Goal: Task Accomplishment & Management: Book appointment/travel/reservation

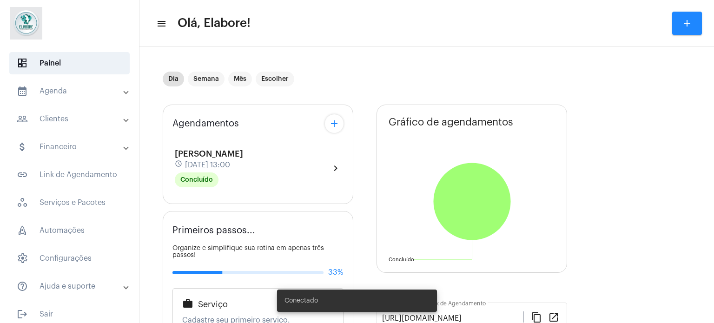
click at [682, 26] on mat-icon "add" at bounding box center [686, 23] width 11 height 11
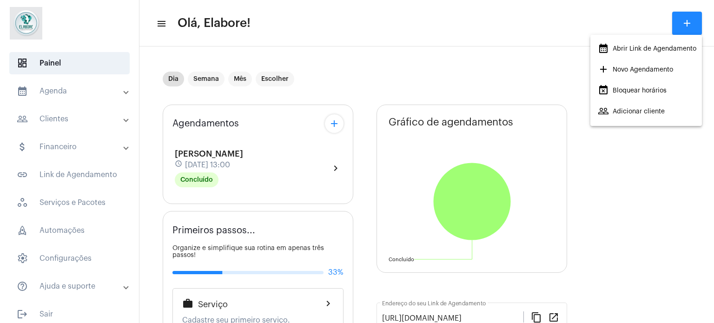
click at [660, 72] on span "add Novo Agendamento" at bounding box center [634, 69] width 75 height 17
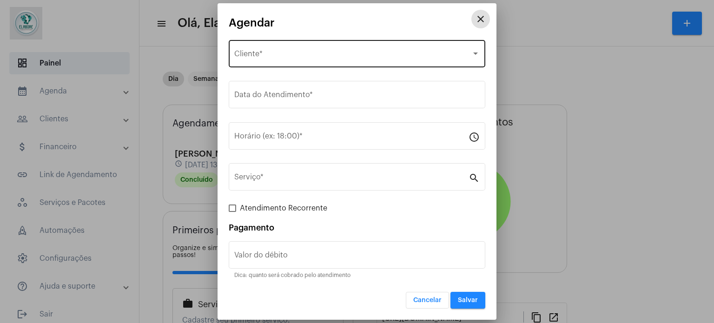
click at [375, 58] on div "Selecione o Cliente" at bounding box center [352, 56] width 237 height 8
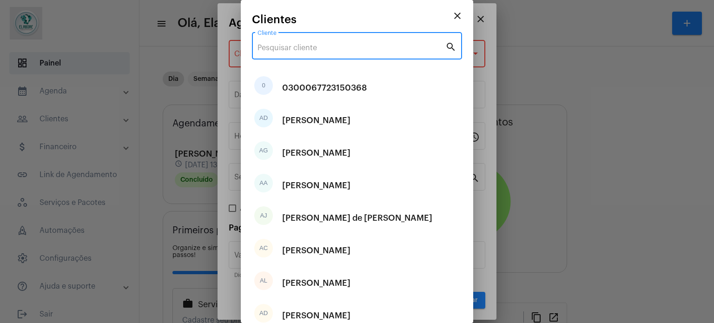
click at [379, 44] on input "Cliente" at bounding box center [351, 48] width 188 height 8
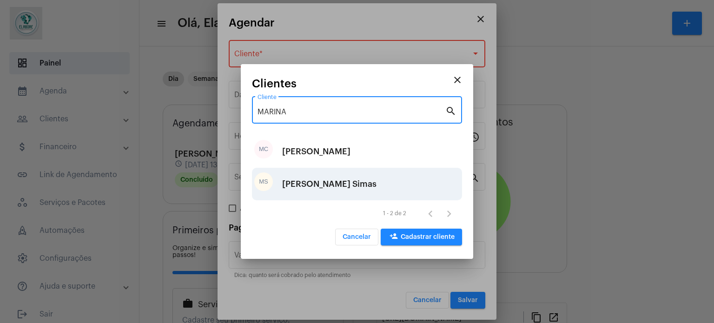
type input "MARINA"
click at [345, 184] on div "[PERSON_NAME] Simas" at bounding box center [329, 184] width 94 height 28
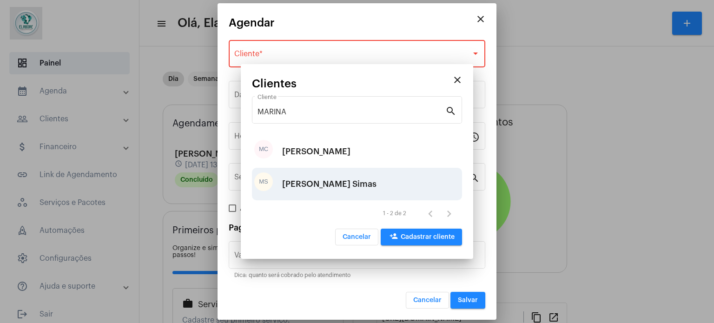
type input "R$"
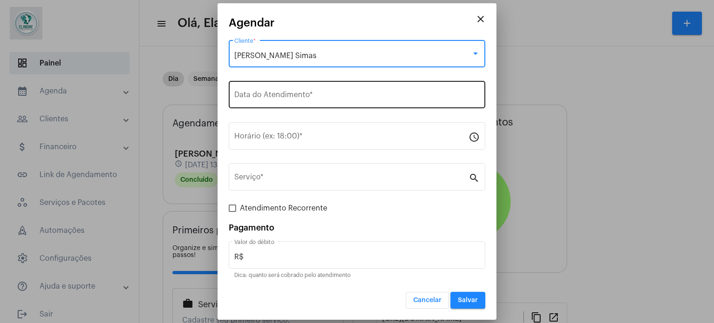
click at [335, 91] on div "Data do Atendimento *" at bounding box center [356, 93] width 245 height 29
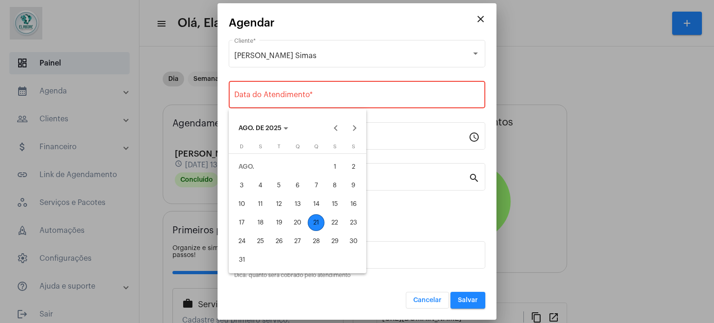
click at [315, 223] on div "21" at bounding box center [316, 222] width 17 height 17
type input "[DATE]"
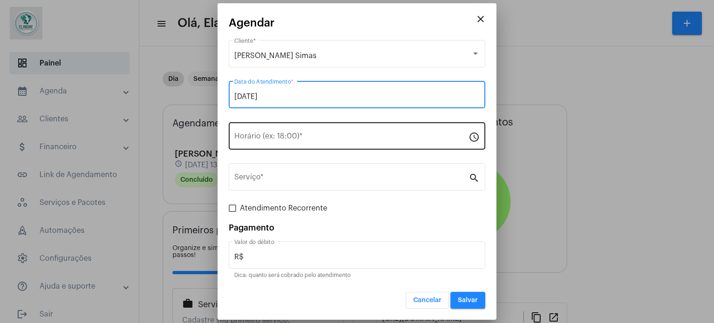
click at [306, 138] on input "Horário (ex: 18:00) *" at bounding box center [351, 138] width 234 height 8
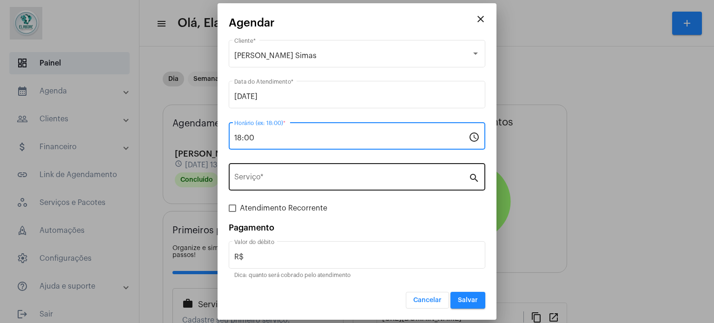
type input "18:00"
click at [456, 175] on input "Serviço *" at bounding box center [351, 179] width 234 height 8
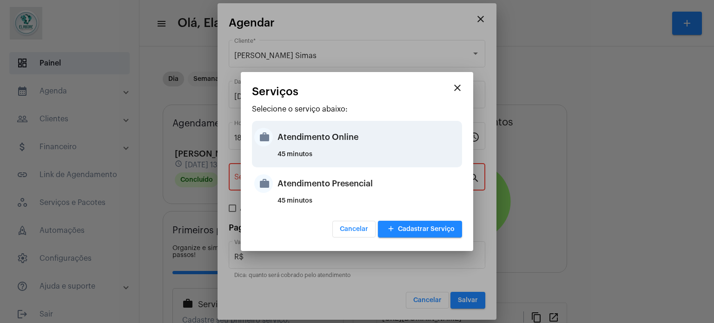
click at [317, 139] on div "Atendimento Online" at bounding box center [368, 137] width 182 height 28
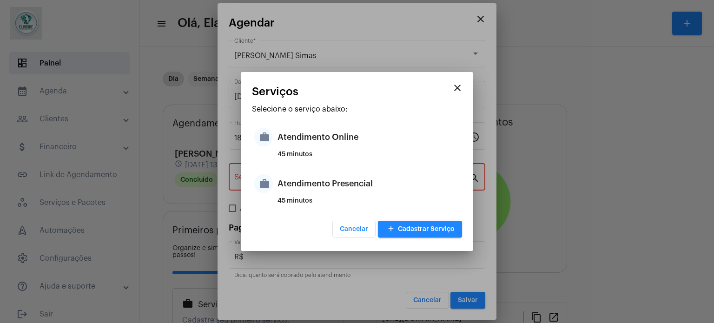
type input "Atendimento Online"
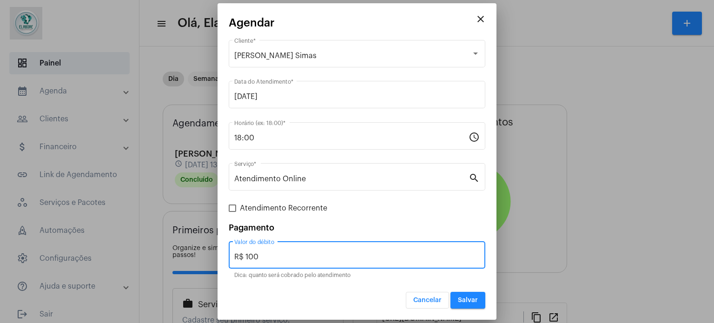
drag, startPoint x: 277, startPoint y: 258, endPoint x: 234, endPoint y: 258, distance: 43.7
click at [234, 258] on div "R$ 100 Valor do débito" at bounding box center [357, 253] width 256 height 29
type input "R$ 0"
click at [468, 298] on span "Salvar" at bounding box center [468, 300] width 20 height 7
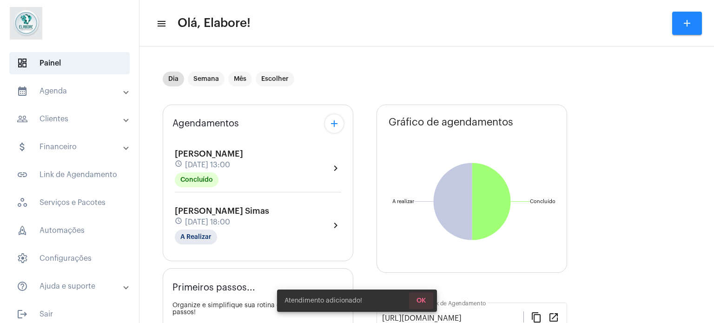
click at [417, 300] on span "OK" at bounding box center [420, 300] width 9 height 7
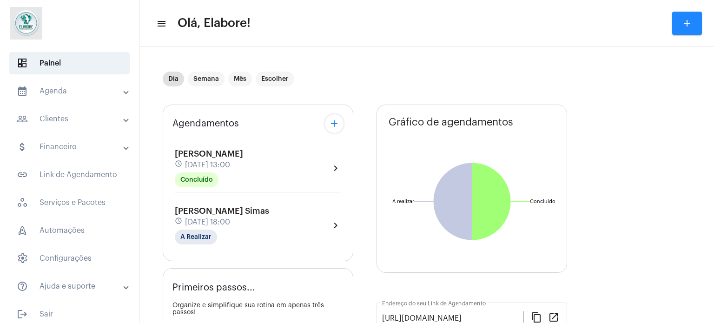
click at [299, 222] on div "[PERSON_NAME] Simas schedule [DATE] 18:00 A Realizar chevron_right" at bounding box center [258, 225] width 166 height 38
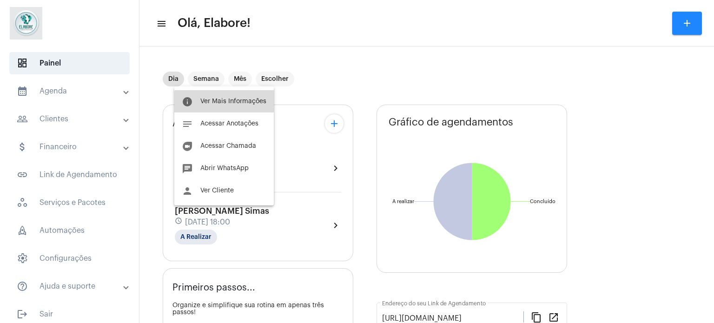
click at [242, 104] on span "Ver Mais Informações" at bounding box center [233, 101] width 66 height 7
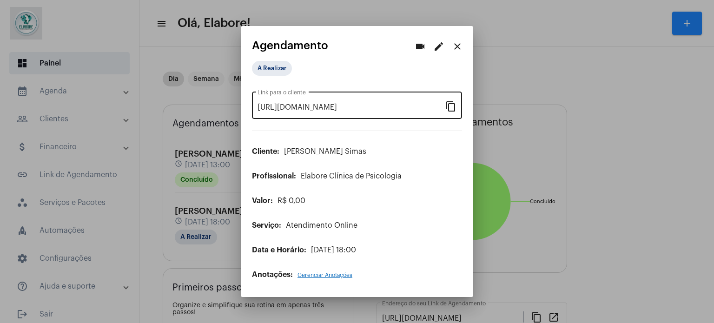
click at [452, 105] on mat-icon "content_copy" at bounding box center [450, 105] width 11 height 11
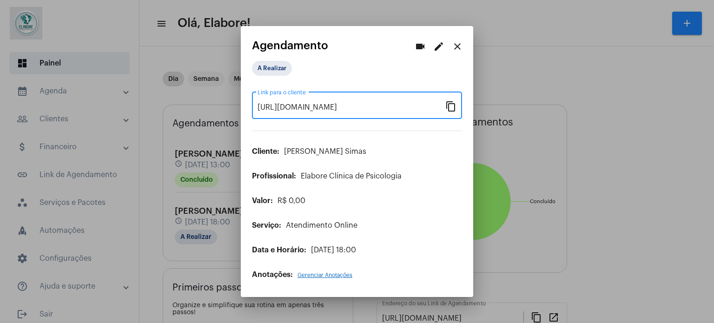
click at [457, 41] on mat-icon "close" at bounding box center [457, 46] width 11 height 11
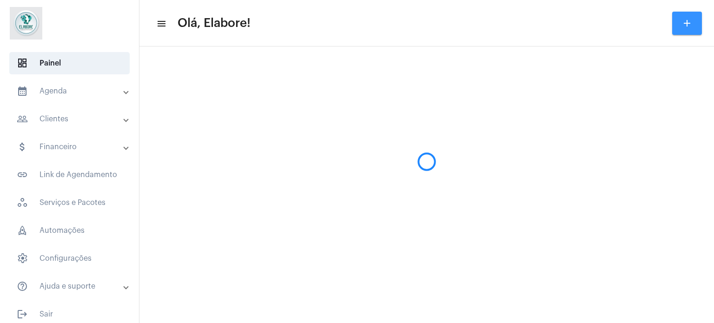
click at [685, 22] on mat-icon "add" at bounding box center [686, 23] width 11 height 11
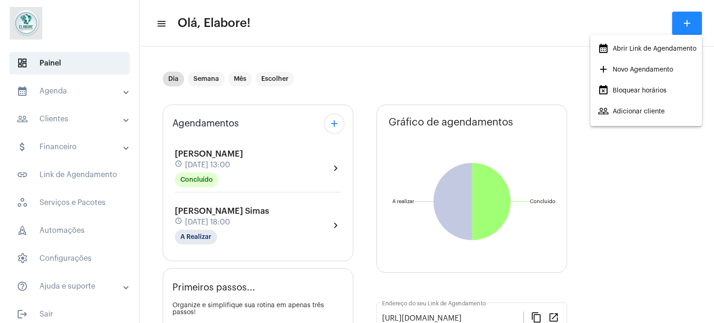
click at [636, 70] on span "add Novo Agendamento" at bounding box center [634, 69] width 75 height 17
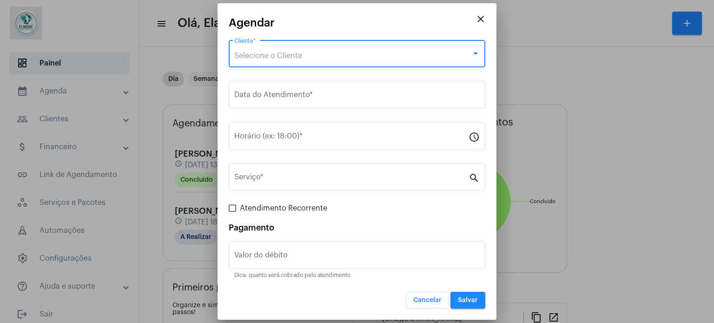
click at [351, 55] on div "Selecione o Cliente" at bounding box center [352, 56] width 237 height 8
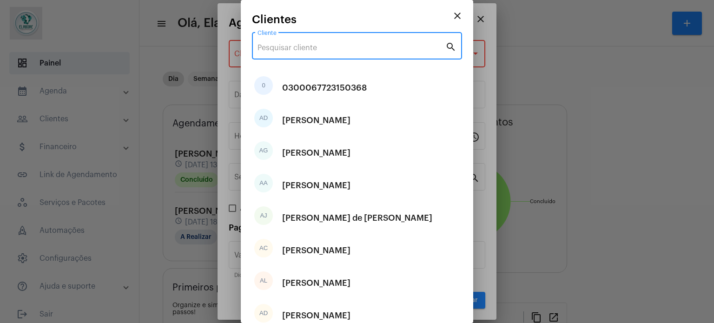
click at [354, 42] on div "Cliente" at bounding box center [351, 44] width 188 height 29
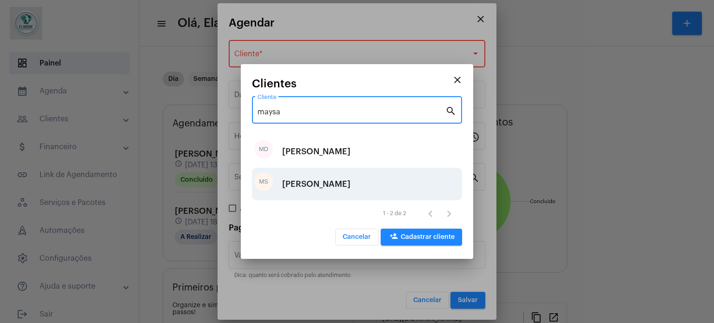
type input "maysa"
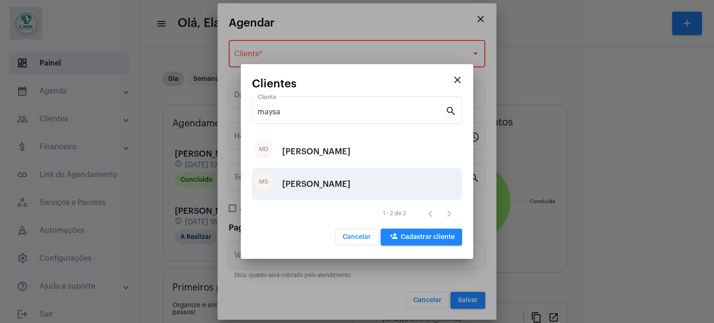
click at [317, 183] on div "[PERSON_NAME]" at bounding box center [316, 184] width 68 height 28
type input "R$"
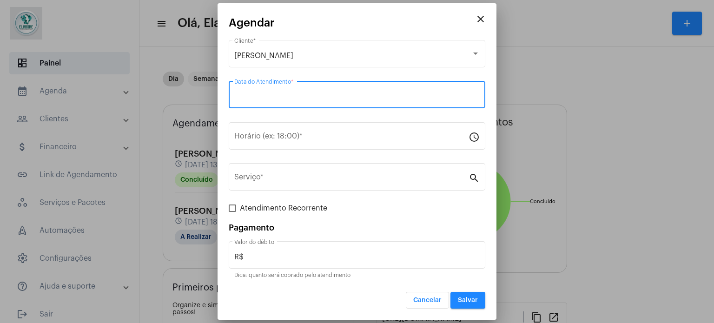
click at [308, 96] on input "Data do Atendimento *" at bounding box center [356, 96] width 245 height 8
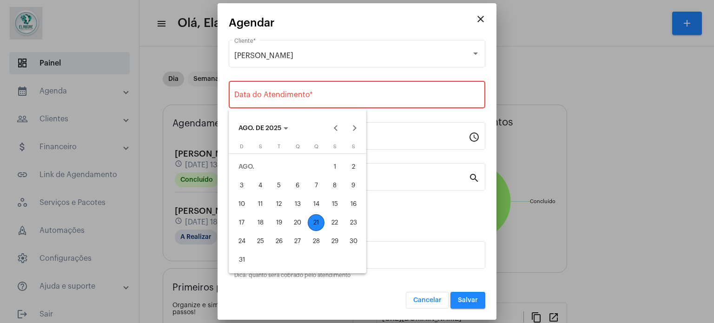
click at [314, 223] on div "21" at bounding box center [316, 222] width 17 height 17
type input "[DATE]"
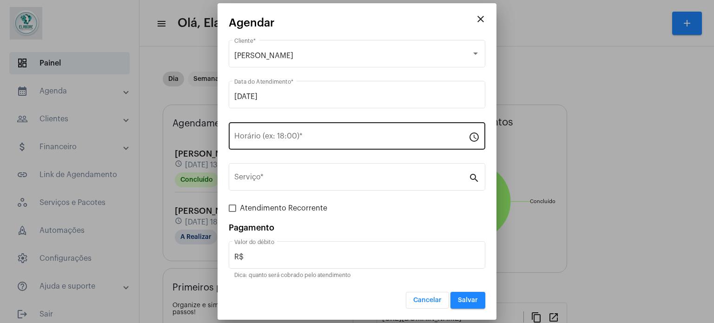
click at [307, 130] on div "Horário (ex: 18:00) *" at bounding box center [351, 134] width 234 height 29
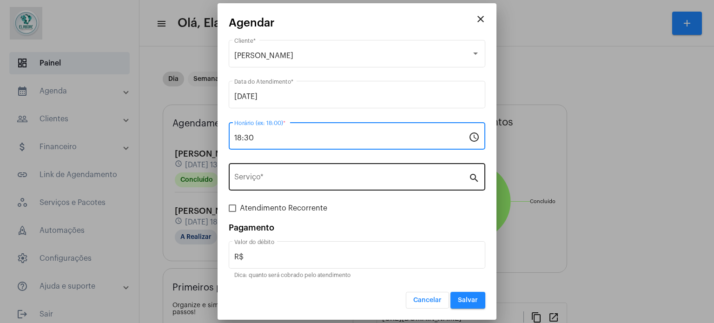
type input "18:30"
click at [307, 185] on div "Serviço *" at bounding box center [351, 175] width 234 height 29
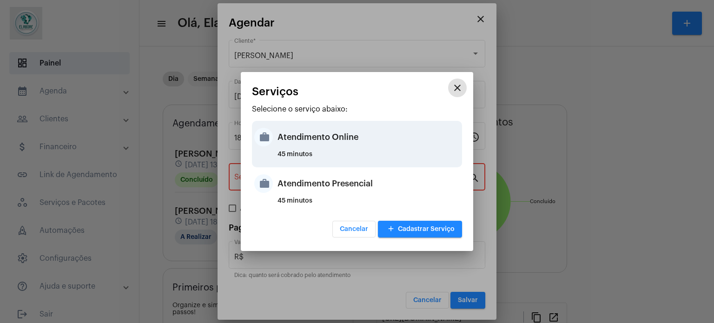
click at [313, 156] on div "45 minutos" at bounding box center [368, 158] width 182 height 14
type input "Atendimento Online"
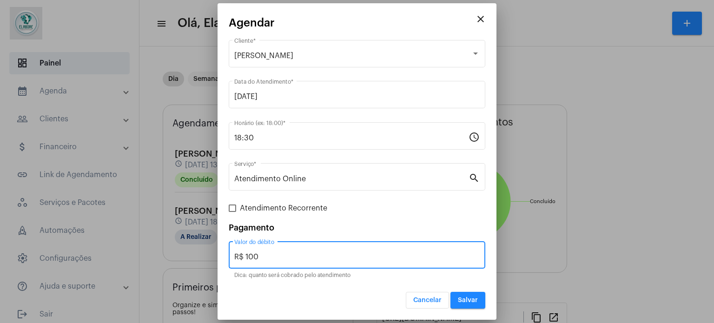
drag, startPoint x: 281, startPoint y: 255, endPoint x: 226, endPoint y: 255, distance: 54.8
click at [226, 255] on mat-dialog-container "close [PERSON_NAME] Cliente * [DATE] Data do Atendimento * 18:30 Horário (ex: 1…" at bounding box center [356, 161] width 279 height 317
type input "R$ 0"
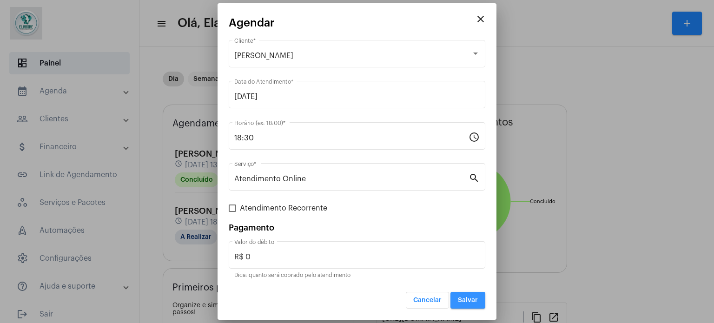
click at [472, 303] on button "Salvar" at bounding box center [467, 300] width 35 height 17
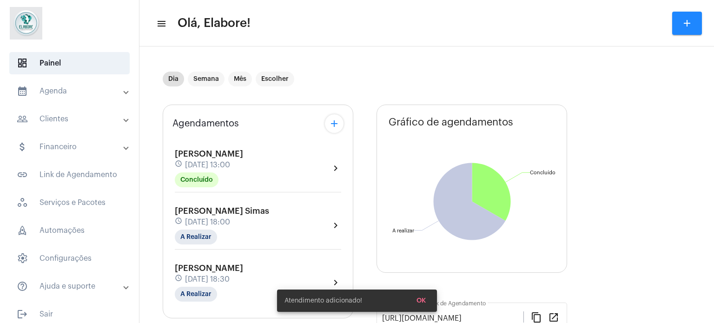
click at [225, 274] on div "schedule [DATE] 18:30" at bounding box center [209, 279] width 68 height 10
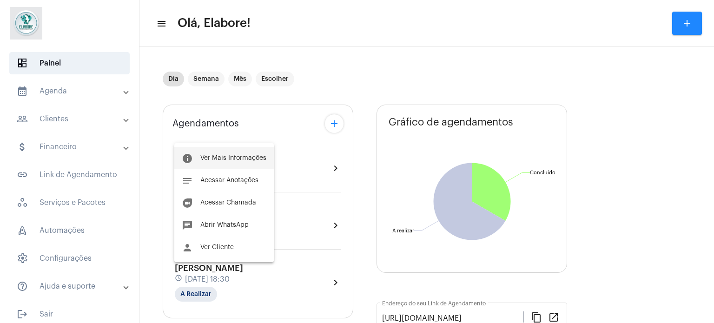
click at [230, 149] on button "info Ver Mais Informações" at bounding box center [223, 158] width 99 height 22
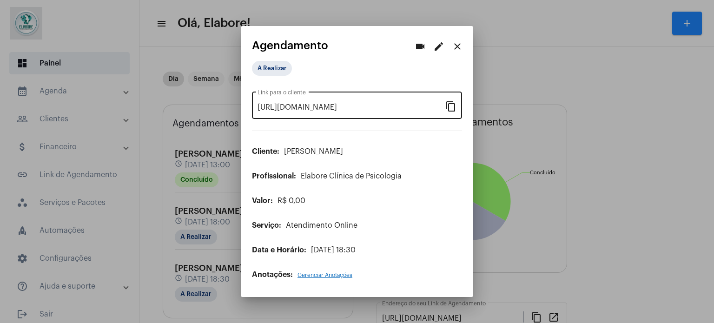
click at [454, 104] on mat-icon "content_copy" at bounding box center [450, 105] width 11 height 11
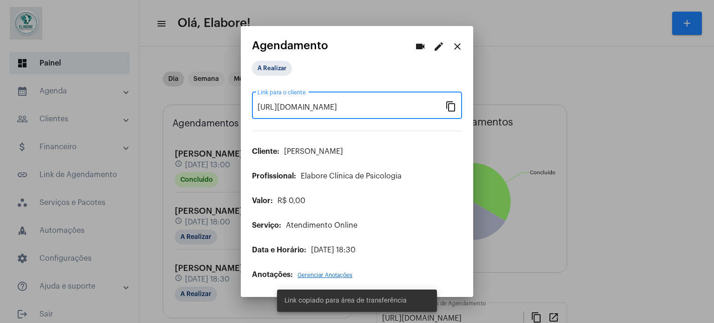
scroll to position [0, 81]
